Goal: Complete application form

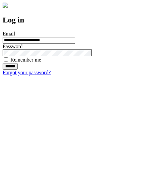
type input "**********"
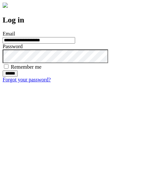
click at [18, 77] on input "******" at bounding box center [10, 73] width 15 height 7
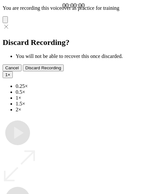
type input "**********"
